Goal: Find contact information: Find contact information

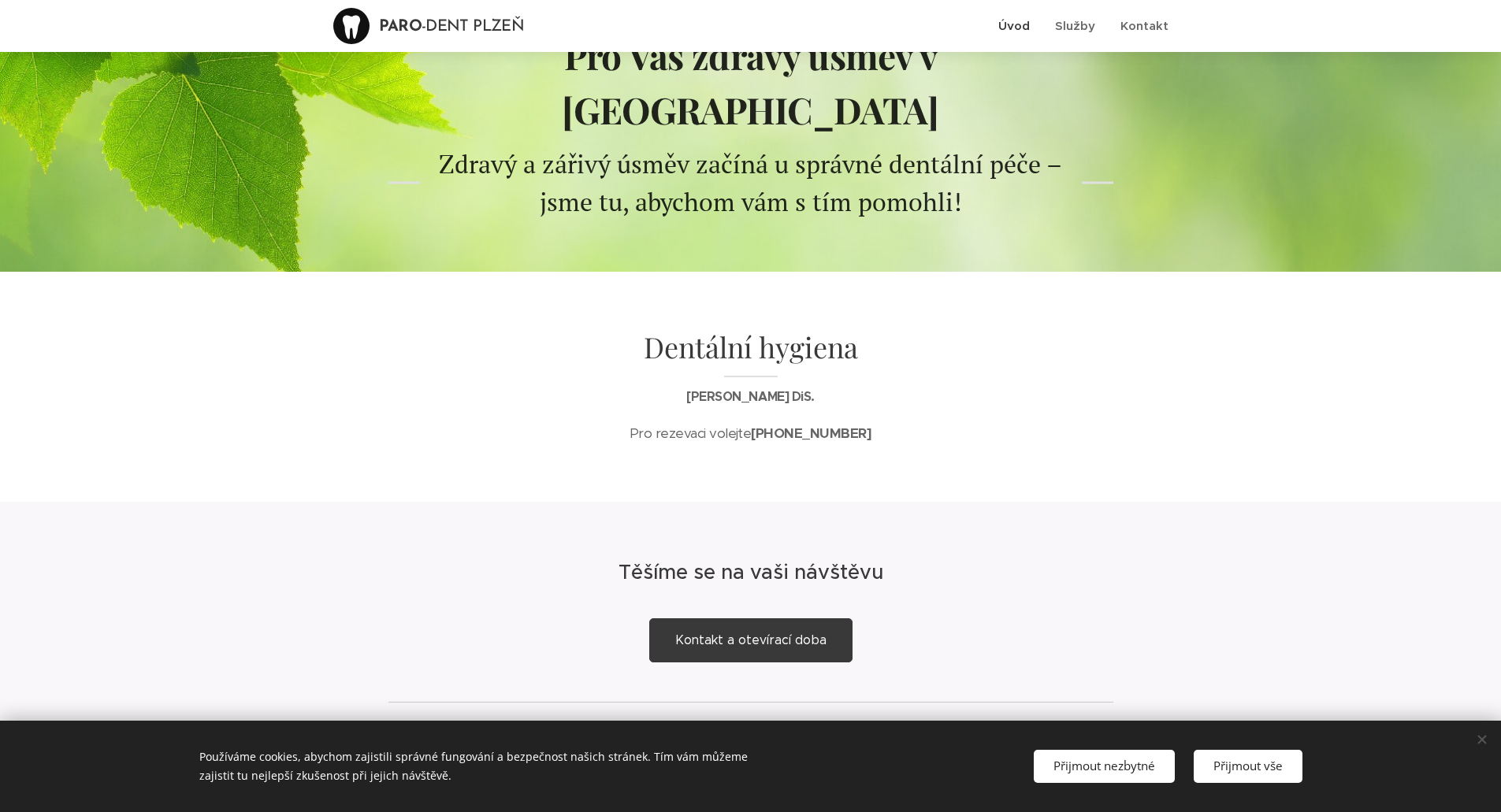
scroll to position [89, 0]
click at [705, 632] on span "Kontakt a otevírací doba" at bounding box center [750, 639] width 151 height 15
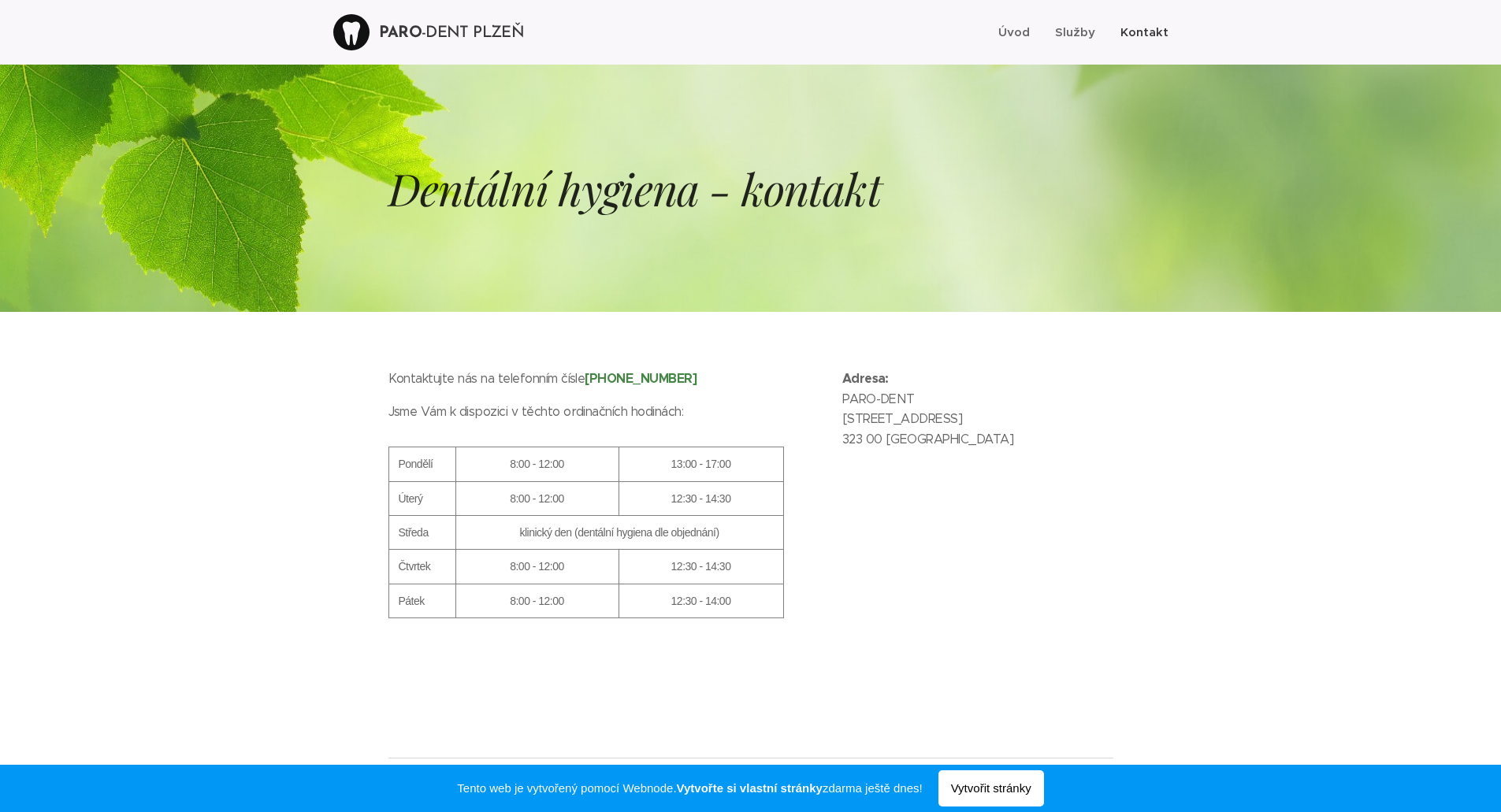
scroll to position [1, 0]
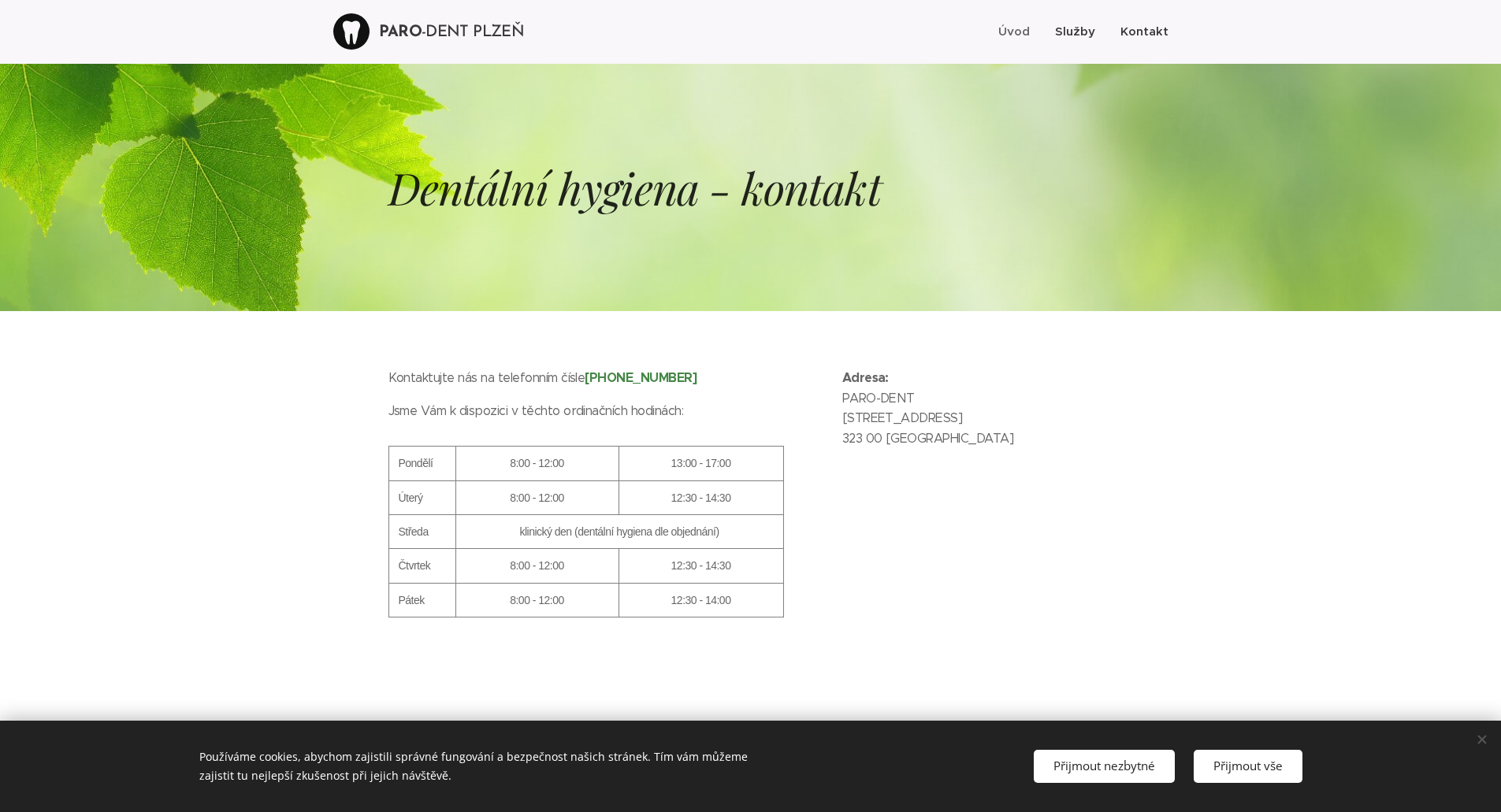
click at [1073, 26] on span "Služby" at bounding box center [1075, 30] width 40 height 15
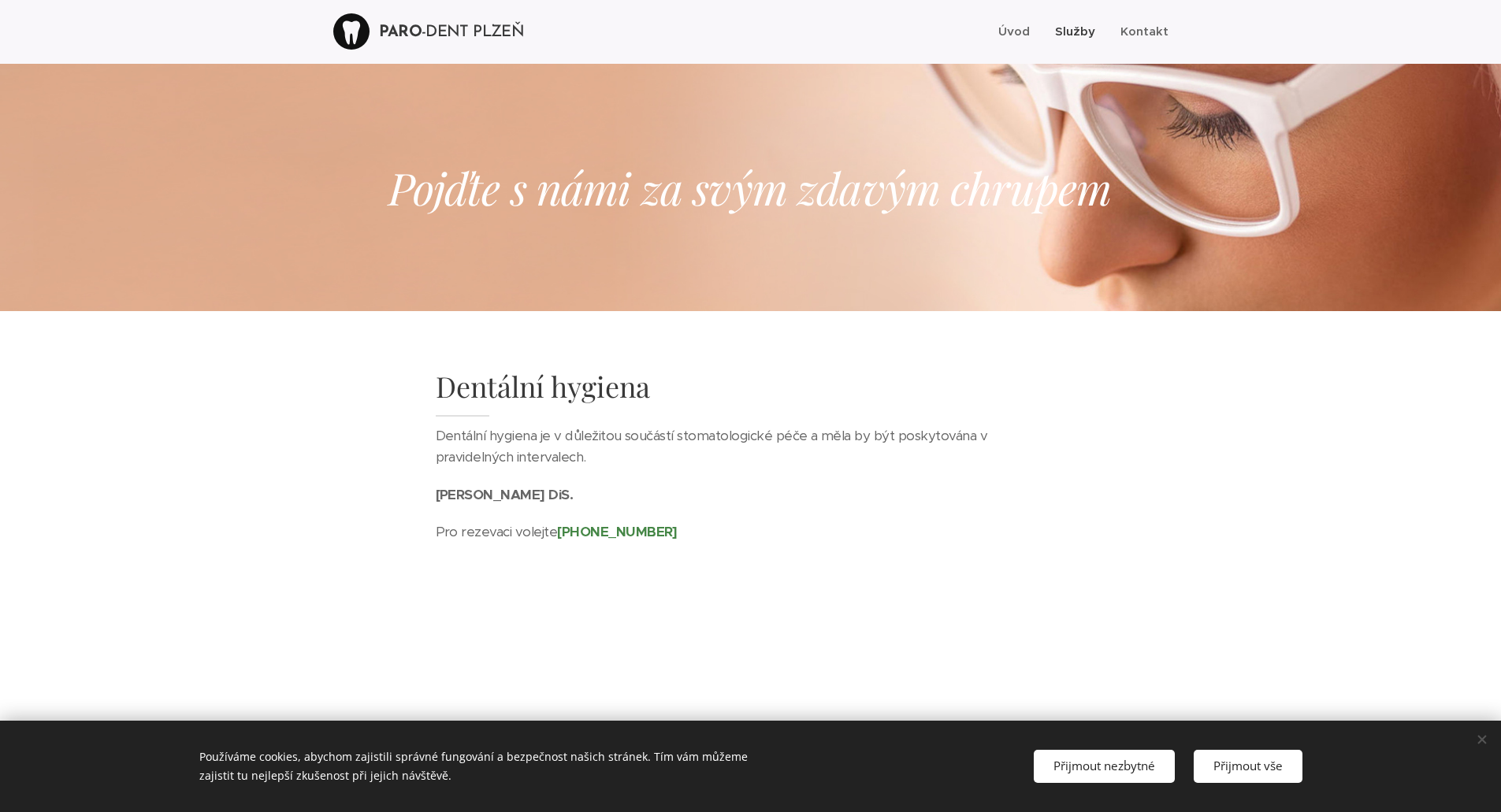
scroll to position [47, 0]
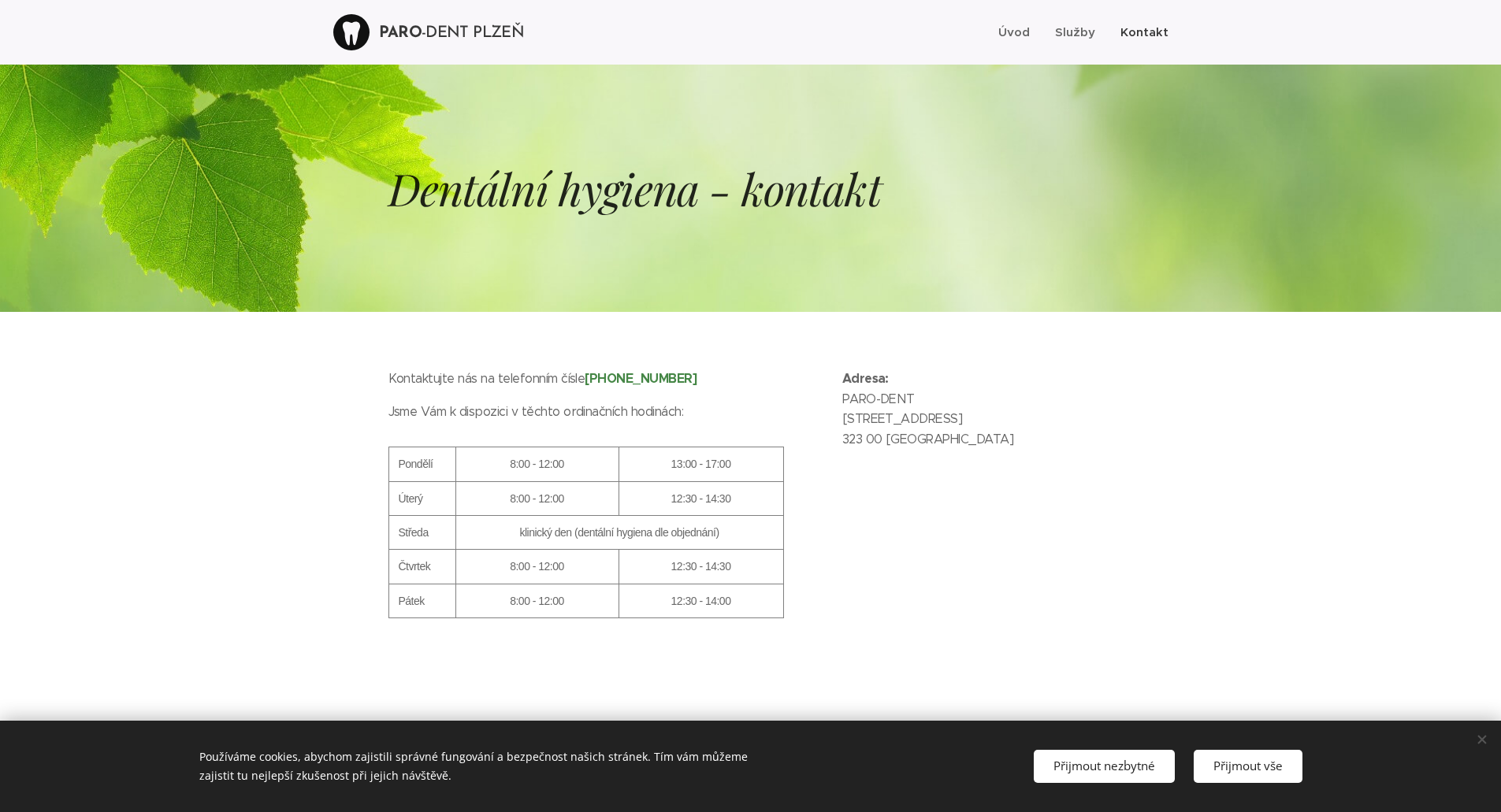
scroll to position [1, 0]
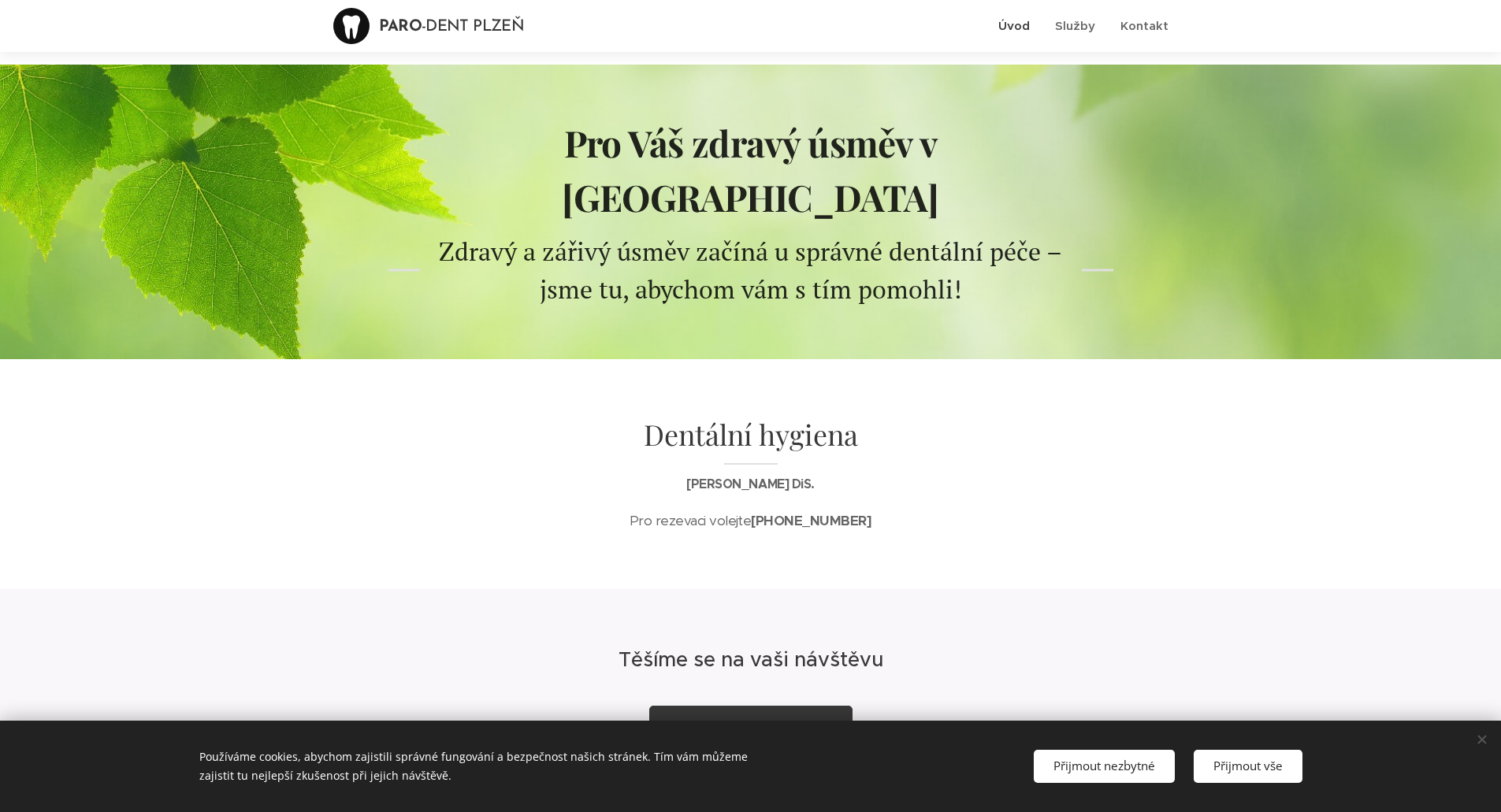
scroll to position [89, 0]
